Goal: Check status: Check status

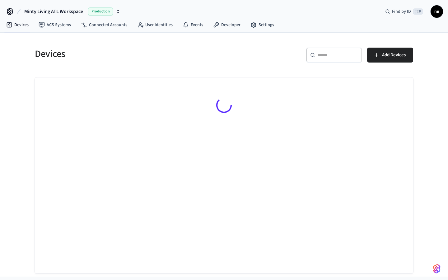
click at [326, 58] on input "text" at bounding box center [338, 55] width 40 height 6
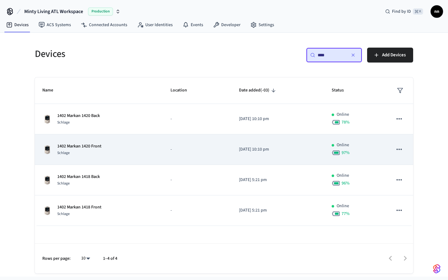
type input "****"
click at [102, 146] on p "1402 Markan 1420 Front" at bounding box center [79, 146] width 44 height 7
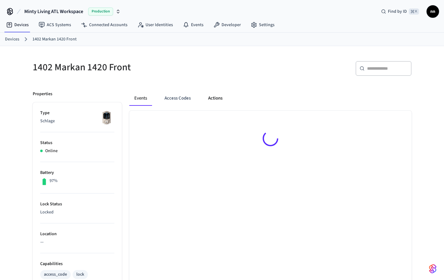
click at [216, 97] on button "Actions" at bounding box center [215, 98] width 24 height 15
click at [172, 102] on button "Access Codes" at bounding box center [178, 98] width 36 height 15
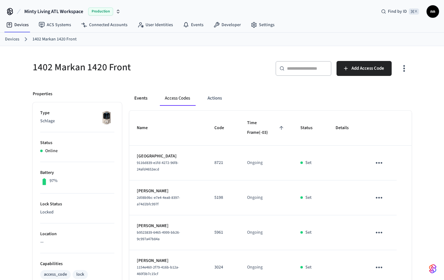
click at [143, 97] on button "Events" at bounding box center [140, 98] width 23 height 15
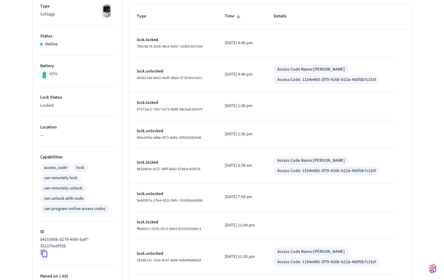
scroll to position [103, 0]
